Goal: Transaction & Acquisition: Purchase product/service

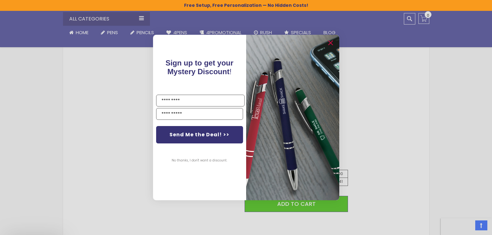
scroll to position [279, 0]
click at [382, 154] on div "Close dialog Sign up to get your Mystery Discount ! Name Send Me the Deal! >> N…" at bounding box center [246, 117] width 492 height 235
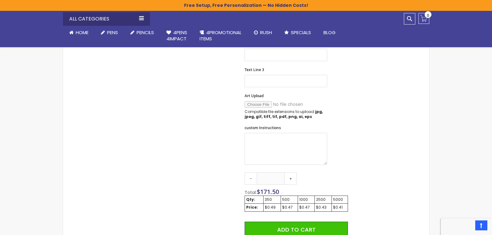
scroll to position [155, 0]
